Goal: Go to known website: Access a specific website the user already knows

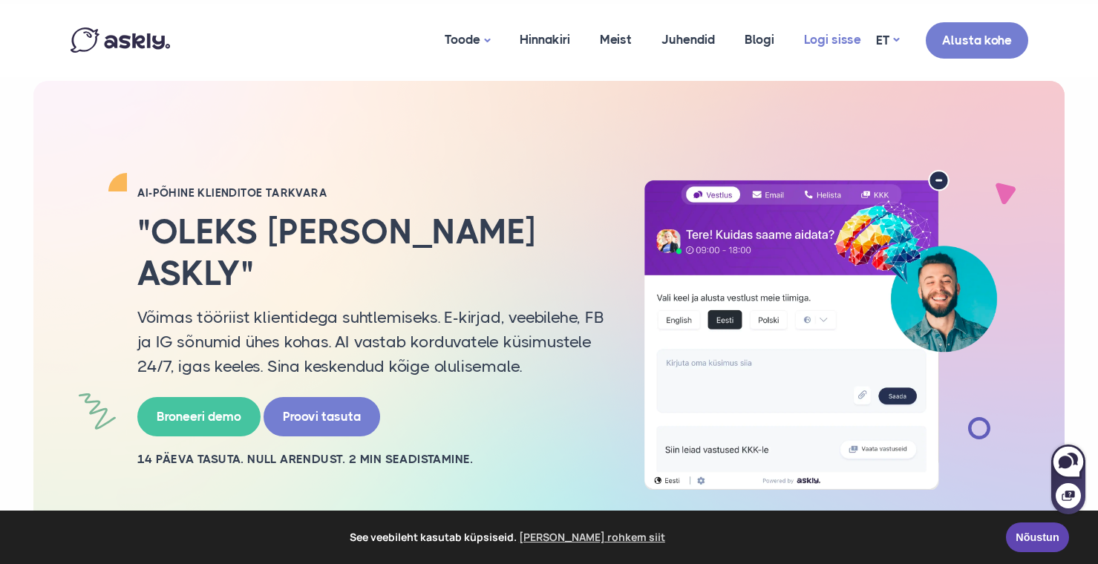
click at [809, 47] on link "Logi sisse" at bounding box center [832, 40] width 87 height 72
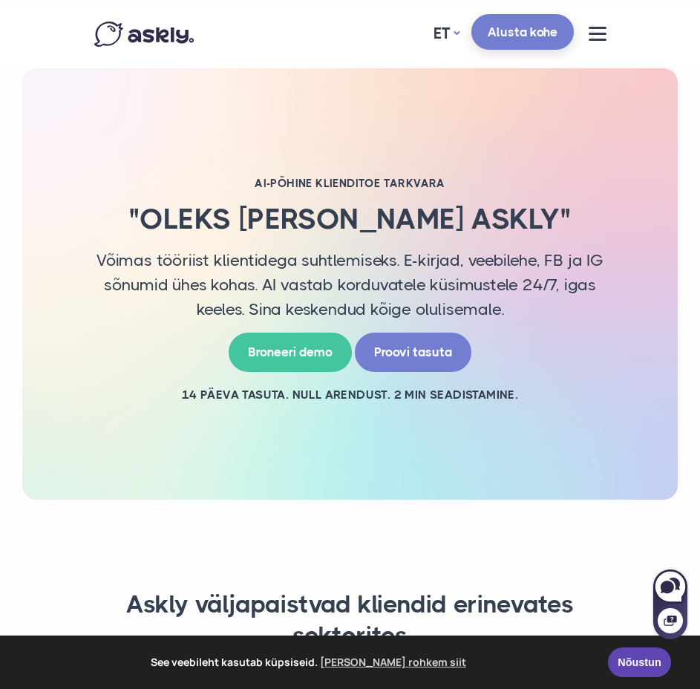
click at [505, 39] on link "Alusta kohe" at bounding box center [522, 32] width 102 height 36
click at [606, 36] on button at bounding box center [598, 34] width 18 height 14
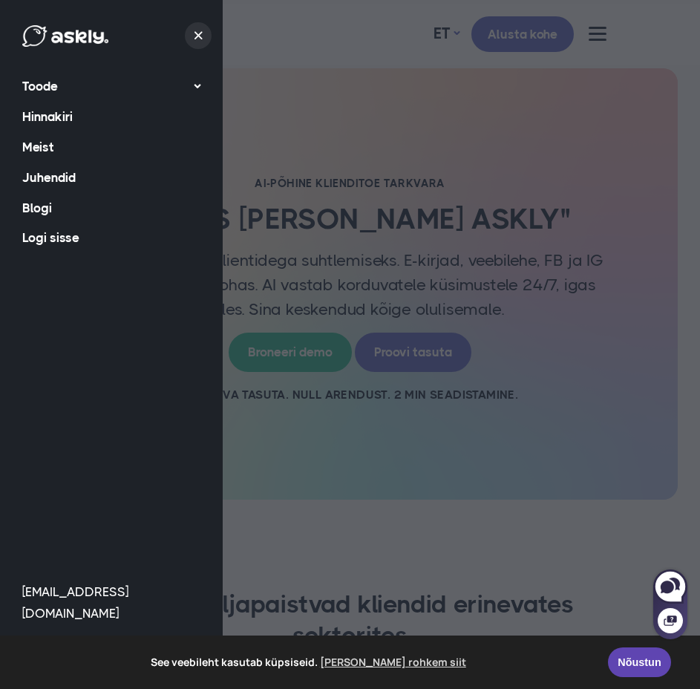
click at [73, 234] on link "Logi sisse" at bounding box center [111, 238] width 178 height 30
